Goal: Register for event/course

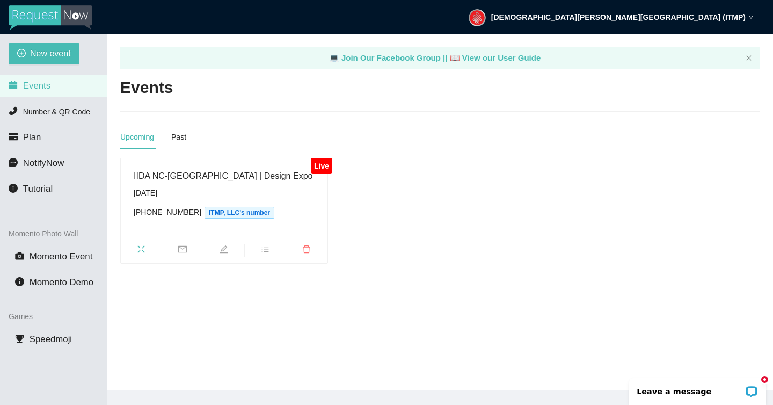
click at [171, 176] on div "IIDA NC-East Bay | Design Expo" at bounding box center [224, 175] width 181 height 13
click at [142, 250] on icon "fullscreen" at bounding box center [141, 249] width 9 height 9
